Goal: Task Accomplishment & Management: Complete application form

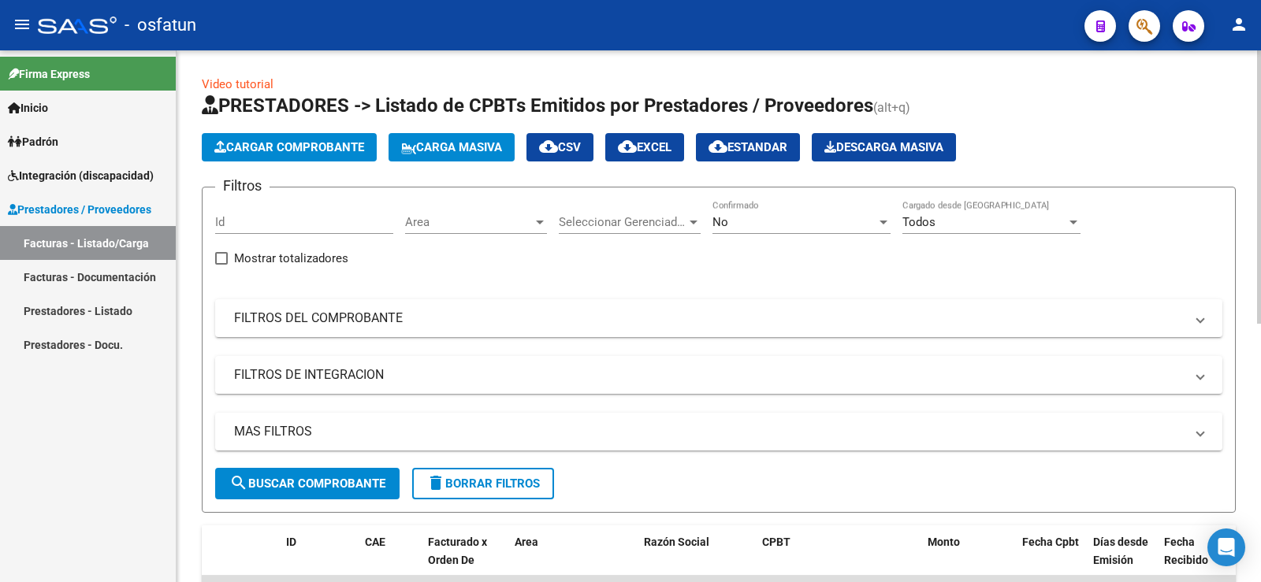
click at [319, 140] on span "Cargar Comprobante" at bounding box center [289, 147] width 150 height 14
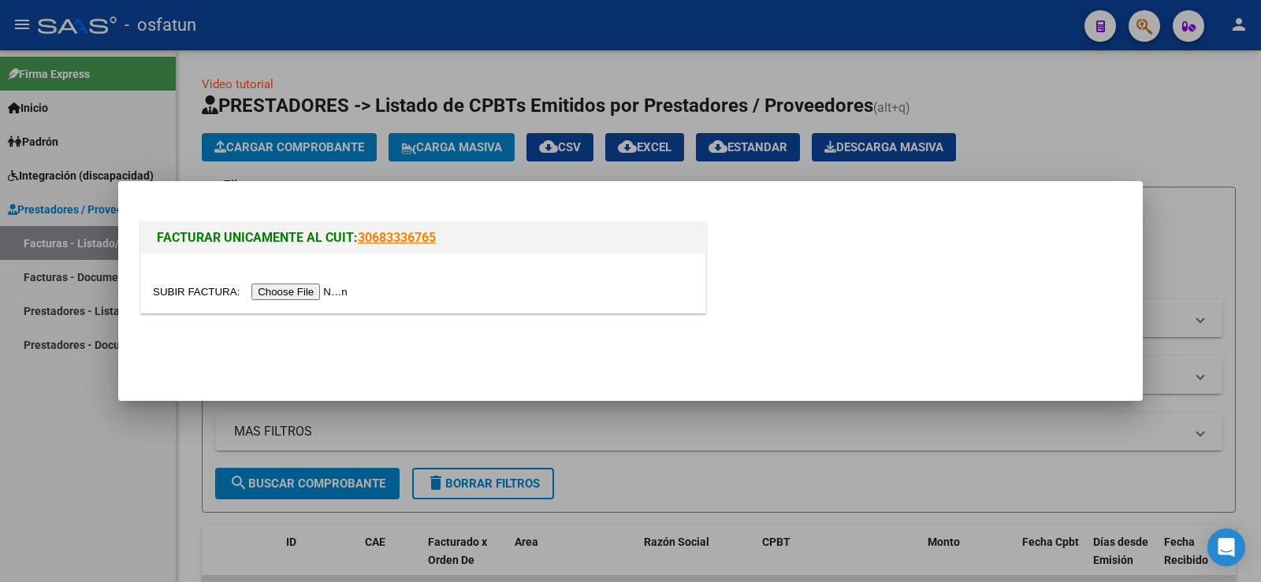
click at [348, 294] on input "file" at bounding box center [252, 292] width 199 height 17
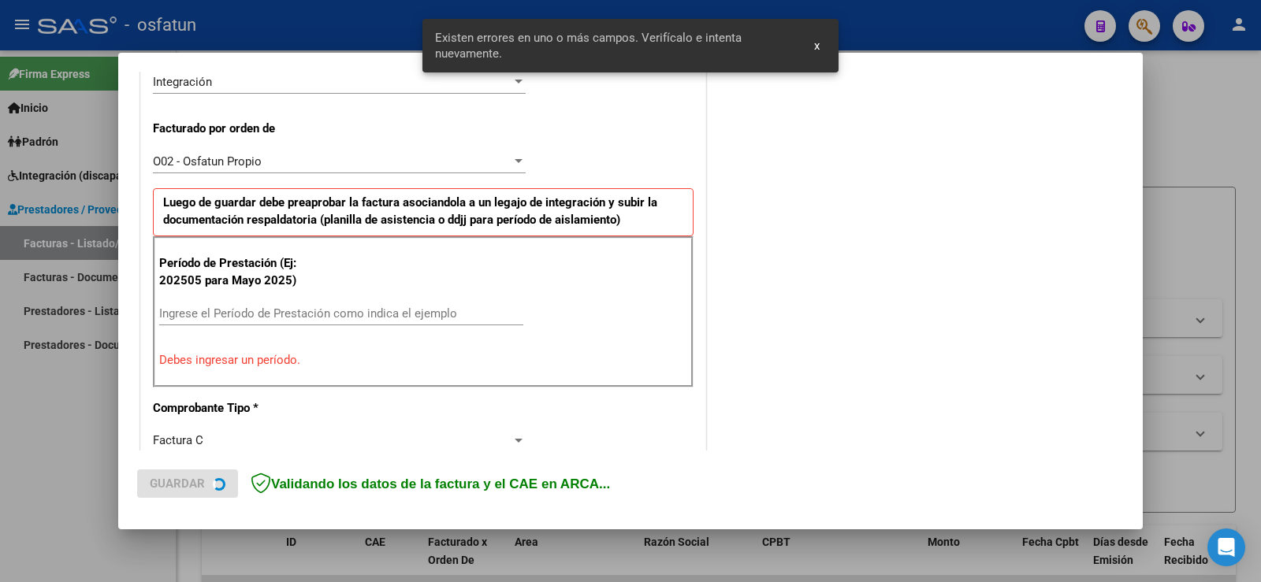
scroll to position [439, 0]
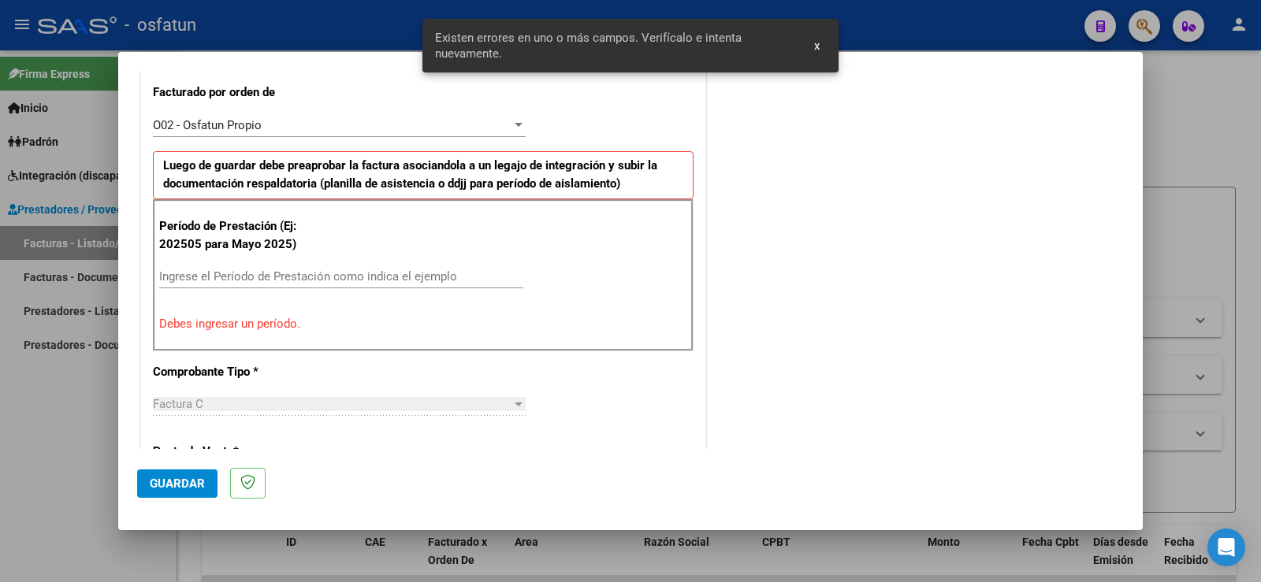
click at [222, 272] on input "Ingrese el Período de Prestación como indica el ejemplo" at bounding box center [341, 276] width 364 height 14
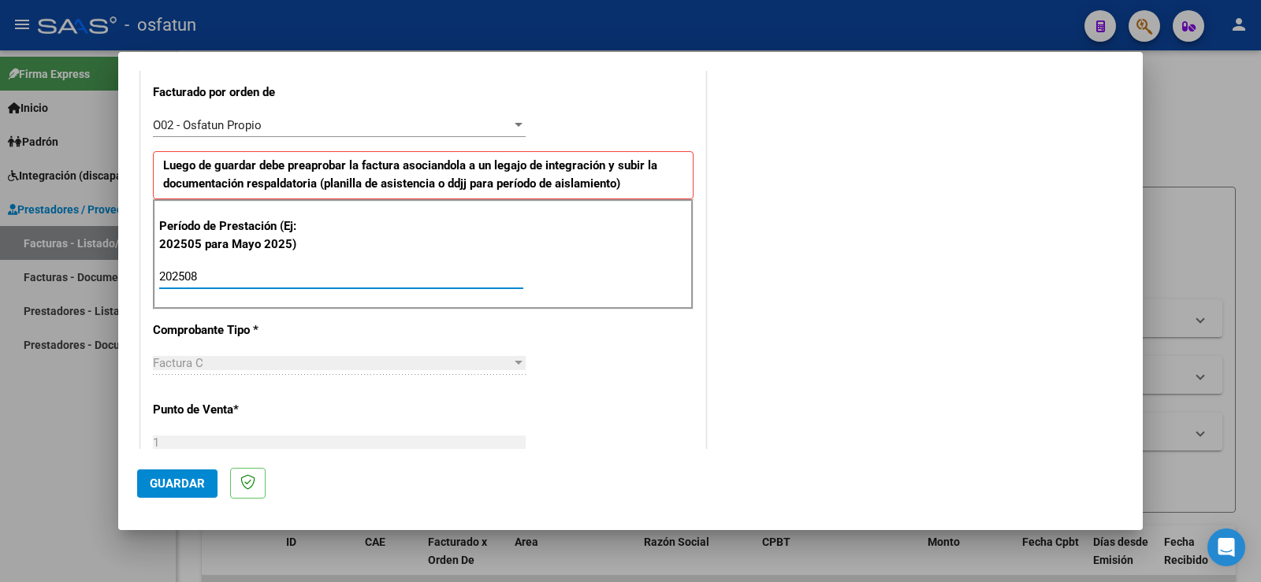
type input "202508"
click at [195, 483] on span "Guardar" at bounding box center [177, 484] width 55 height 14
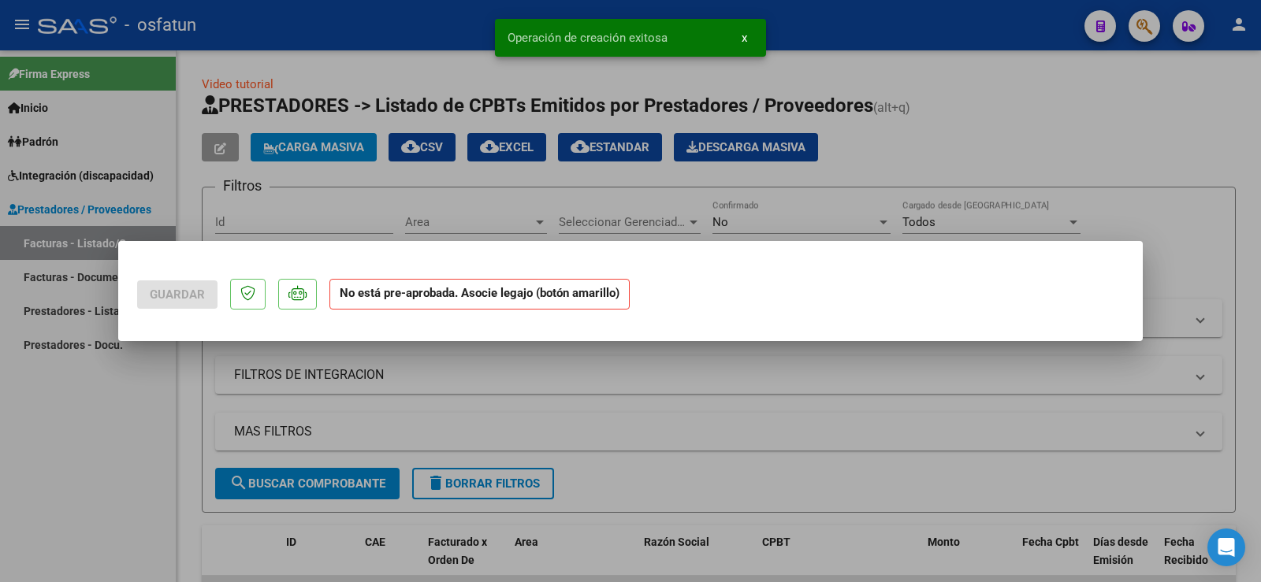
scroll to position [0, 0]
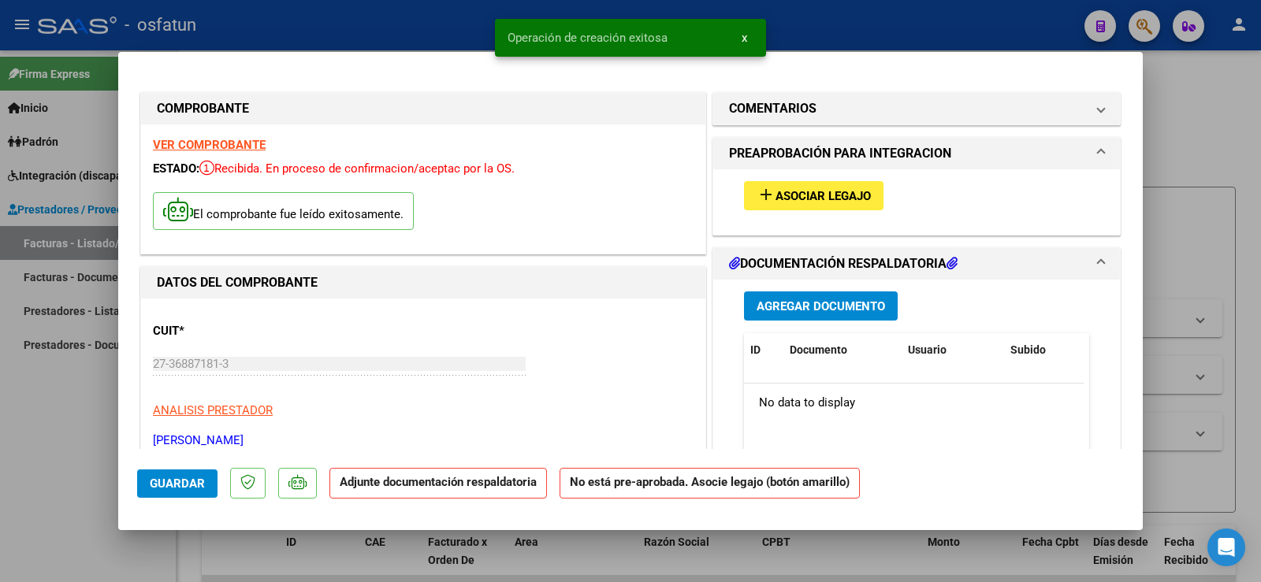
click at [787, 189] on span "Asociar Legajo" at bounding box center [822, 196] width 95 height 14
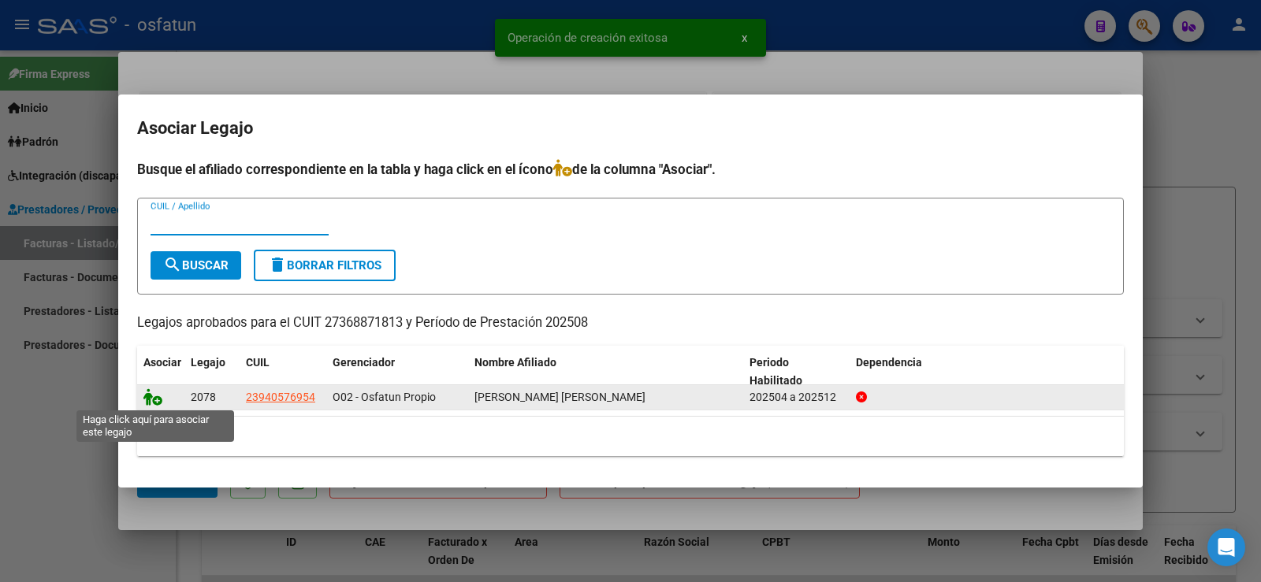
click at [147, 398] on icon at bounding box center [152, 396] width 19 height 17
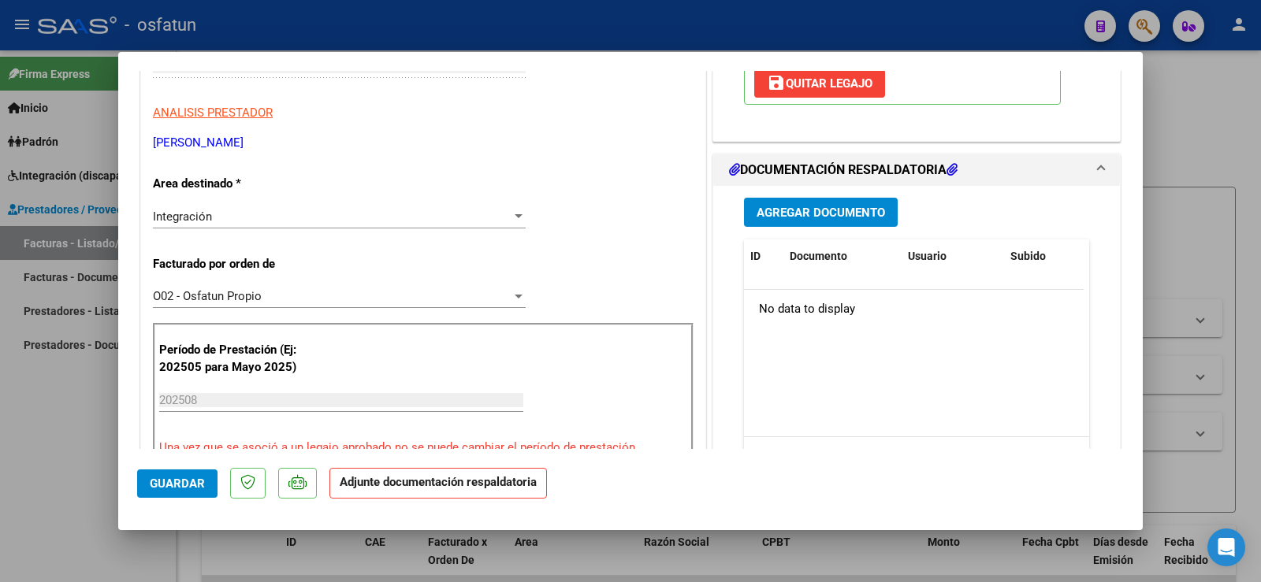
scroll to position [315, 0]
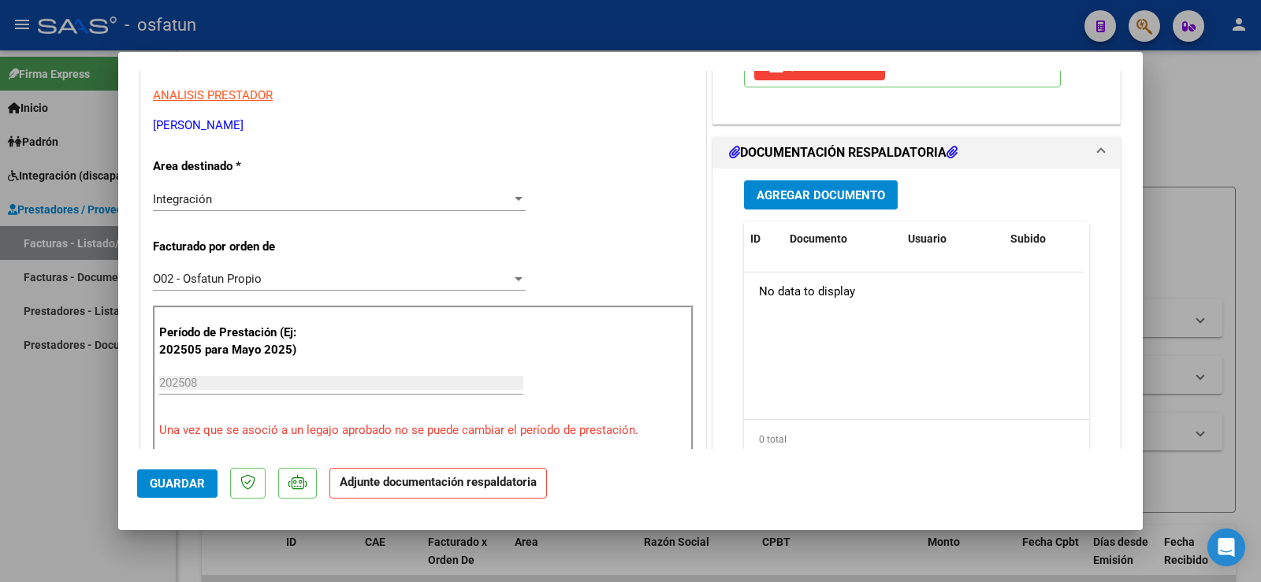
click at [827, 201] on span "Agregar Documento" at bounding box center [820, 195] width 128 height 14
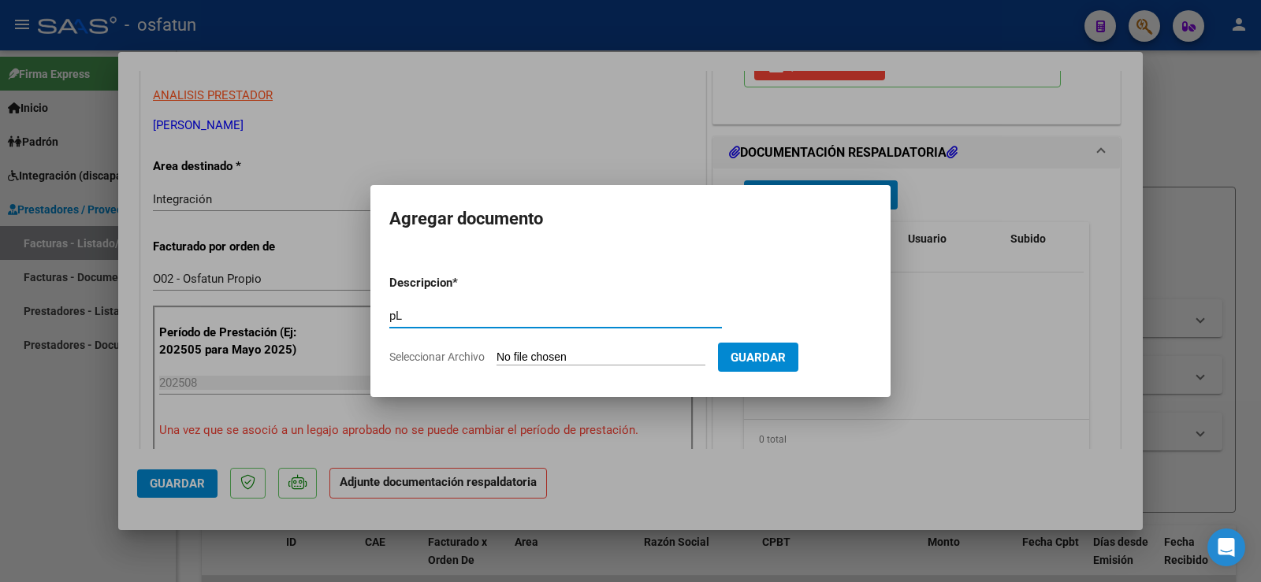
type input "p"
type input "Planilla de Asistencia"
click at [533, 356] on input "Seleccionar Archivo" at bounding box center [600, 358] width 209 height 15
type input "C:\fakepath\PLANILLA DE ASISTENCIA [PERSON_NAME].pdf"
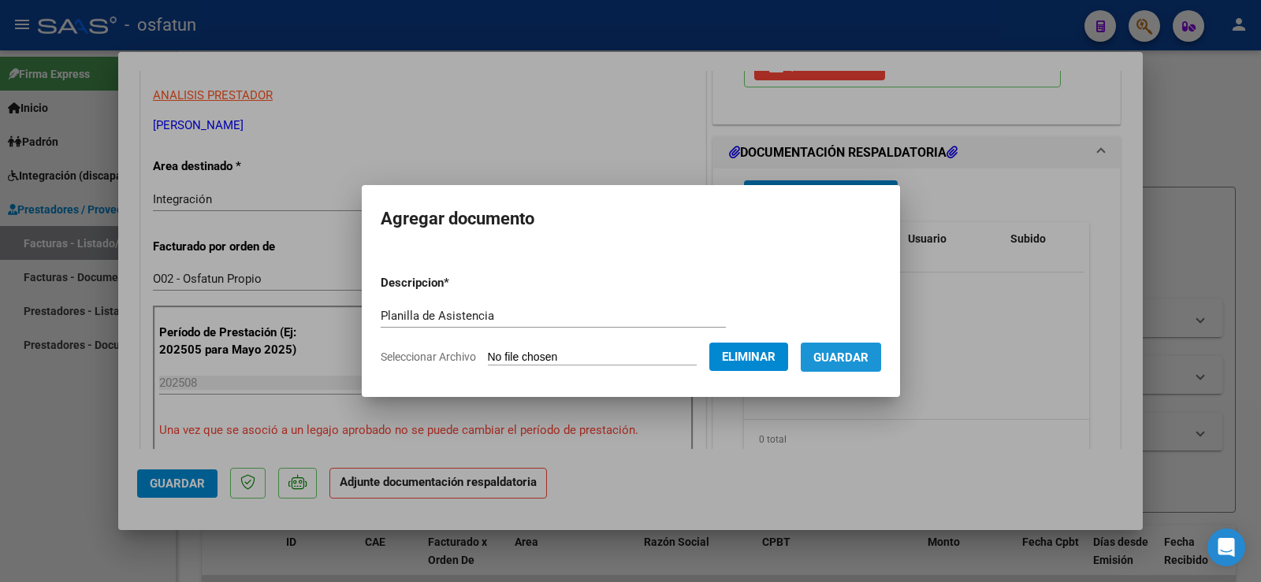
click at [848, 362] on span "Guardar" at bounding box center [840, 358] width 55 height 14
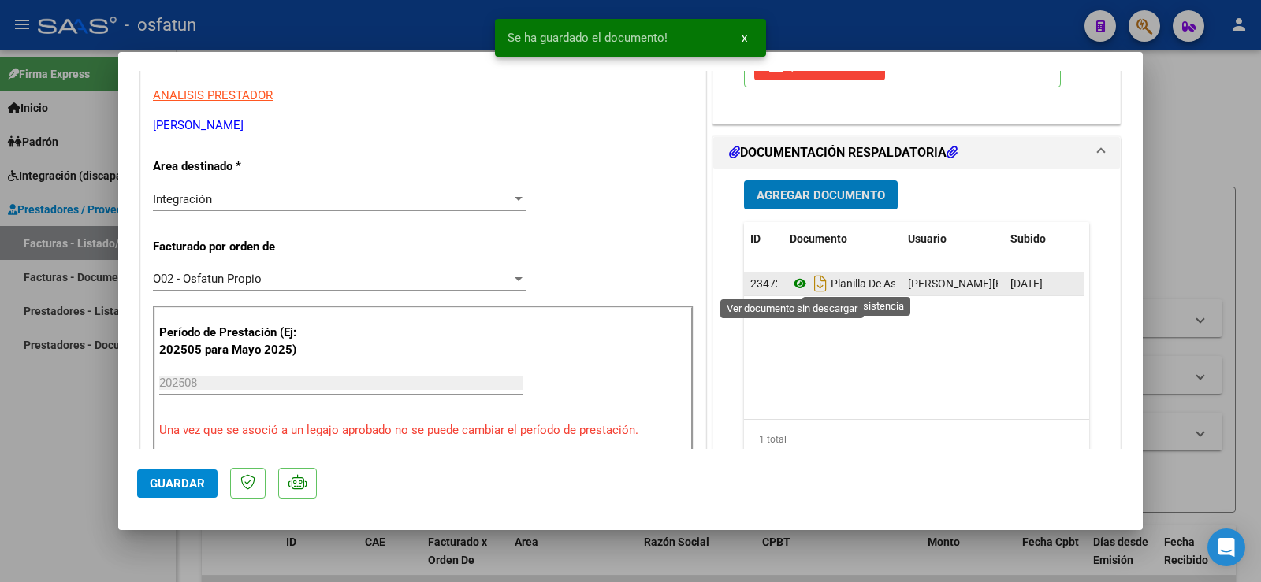
click at [795, 282] on icon at bounding box center [800, 283] width 20 height 19
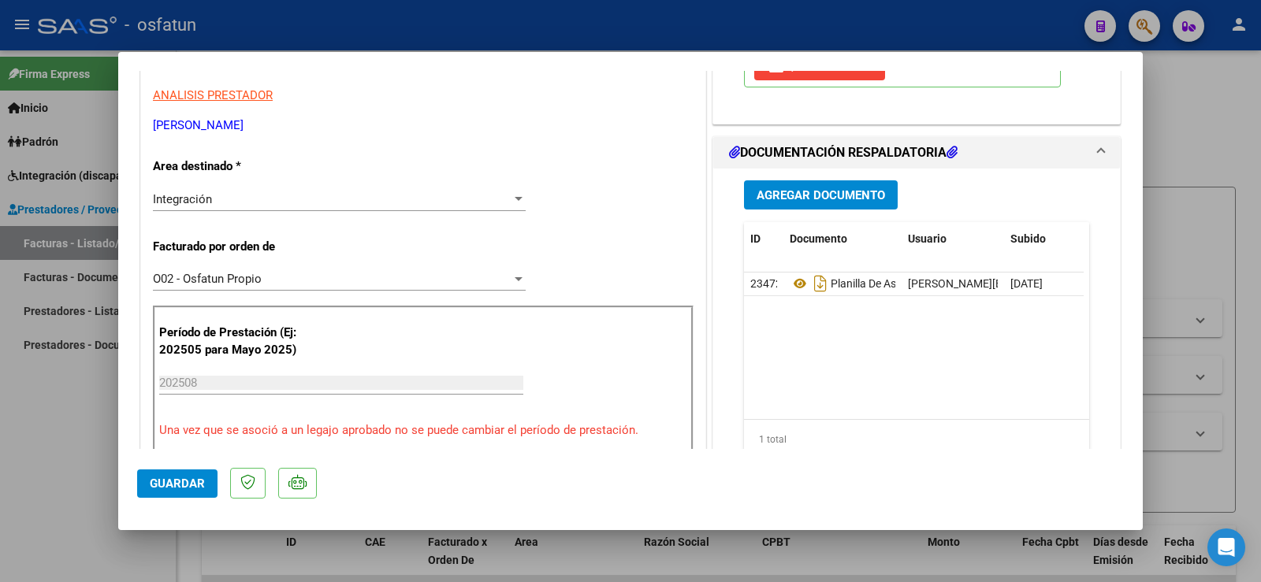
click at [817, 196] on span "Agregar Documento" at bounding box center [820, 195] width 128 height 14
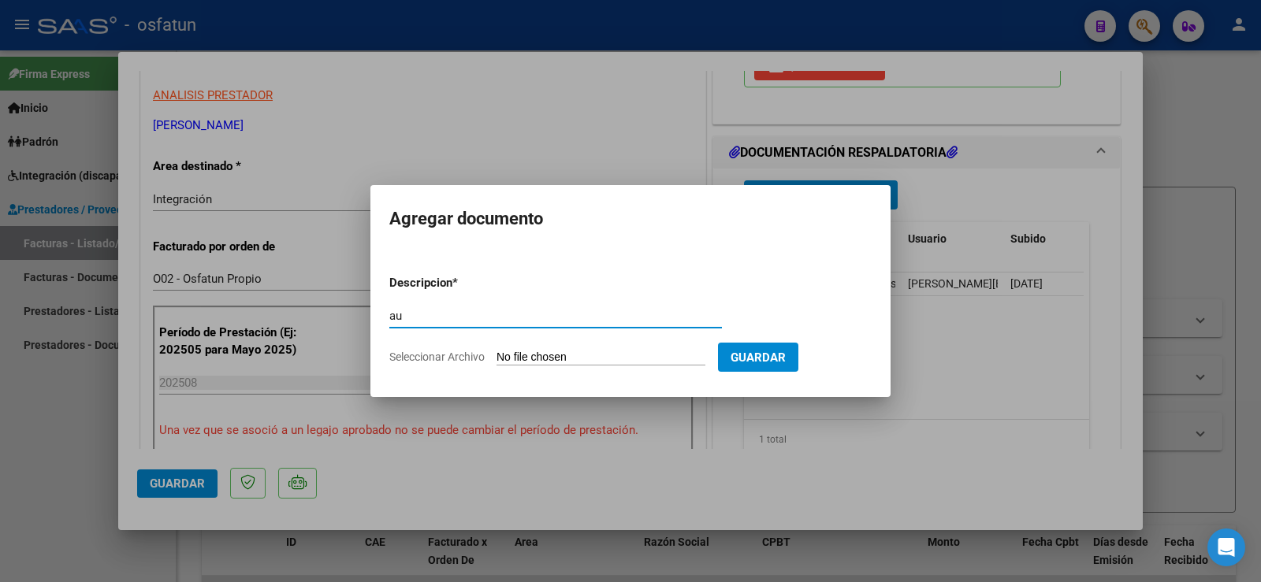
type input "a"
type input "AUTORIZACIÓN"
click at [578, 354] on input "Seleccionar Archivo" at bounding box center [600, 358] width 209 height 15
type input "C:\fakepath\AUTORIZACIÓN.jpg"
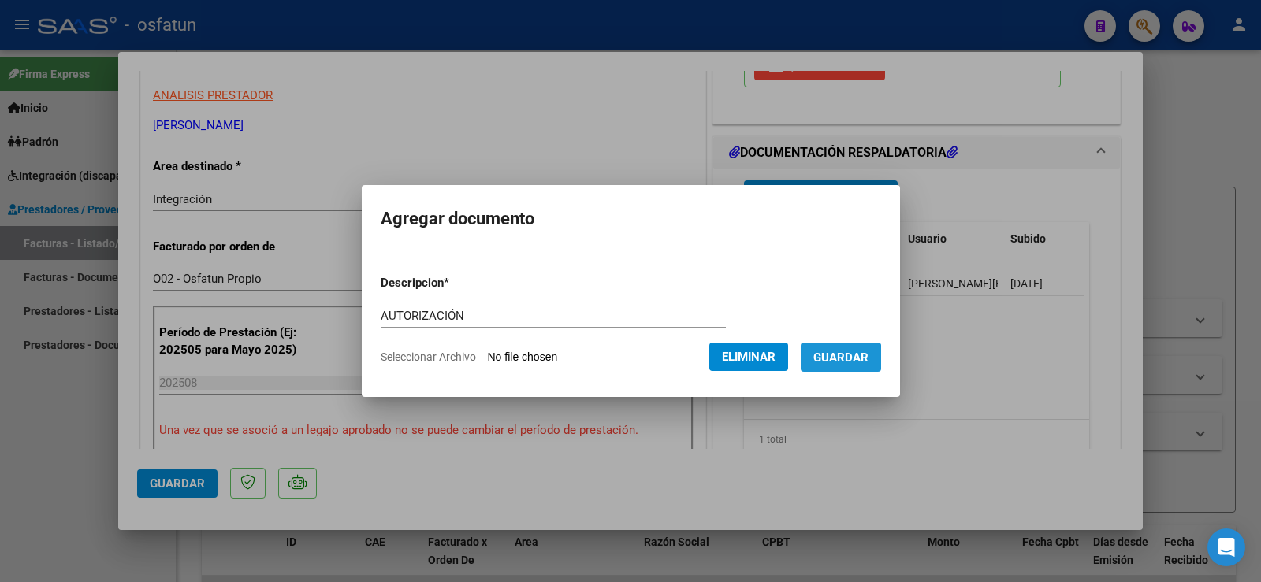
click at [849, 362] on span "Guardar" at bounding box center [840, 358] width 55 height 14
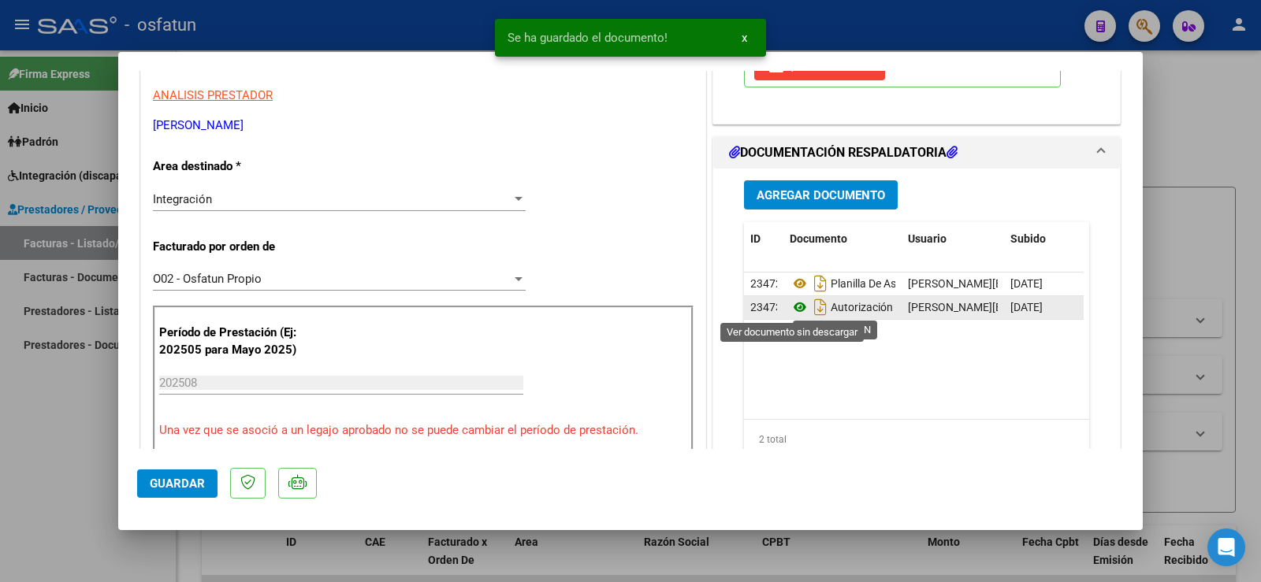
click at [796, 306] on icon at bounding box center [800, 307] width 20 height 19
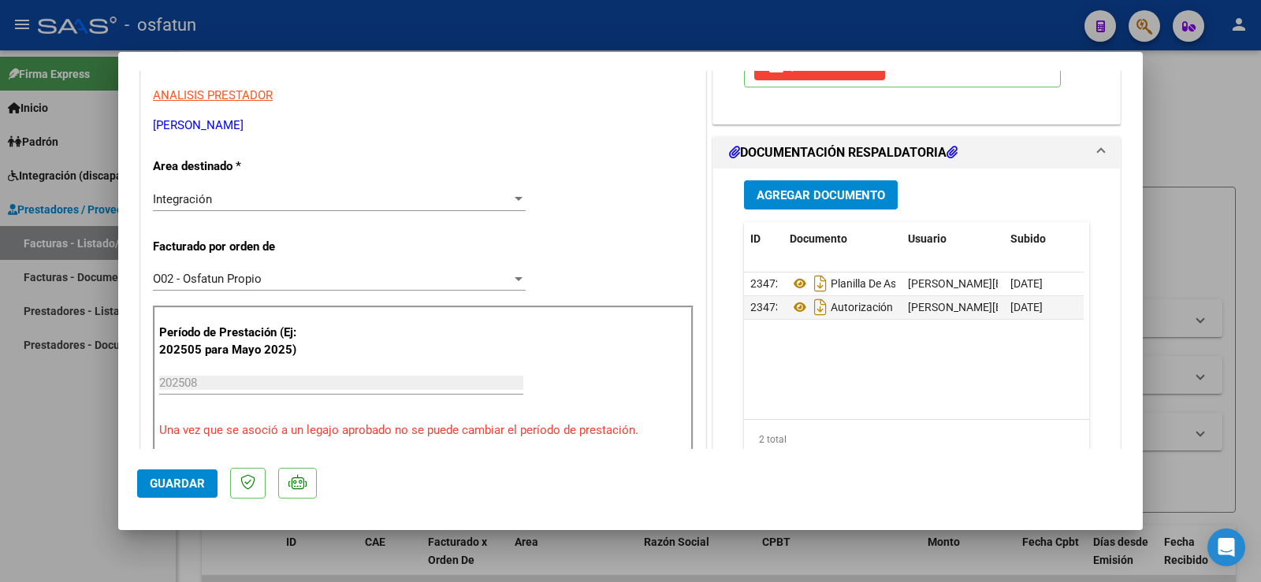
click at [54, 489] on div at bounding box center [630, 291] width 1261 height 582
type input "$ 0,00"
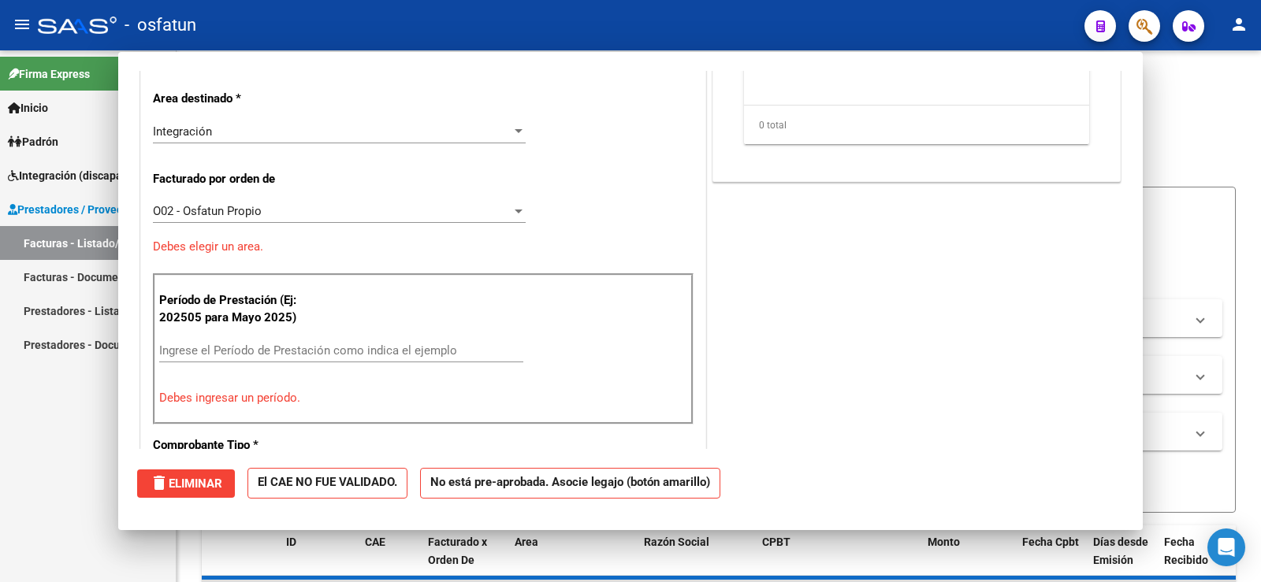
scroll to position [267, 0]
